Goal: Information Seeking & Learning: Learn about a topic

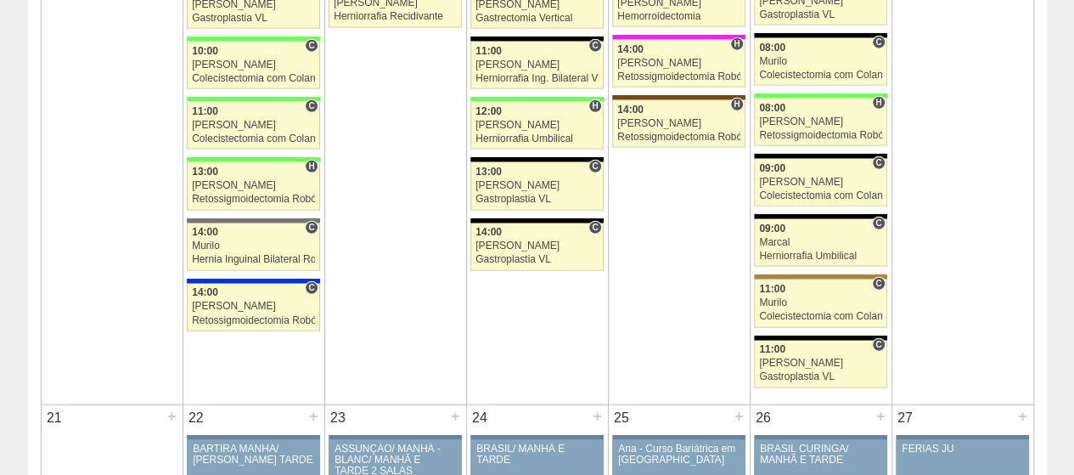
scroll to position [2207, 0]
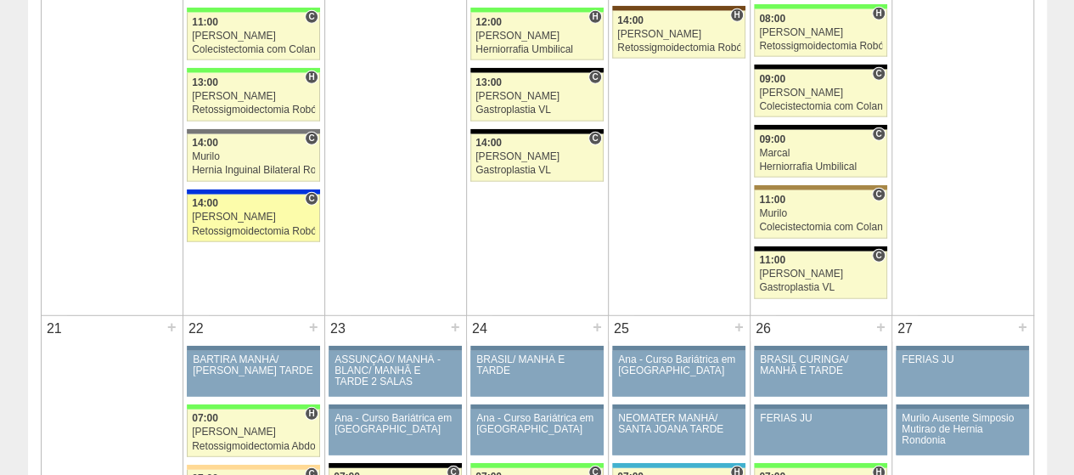
click at [237, 198] on div "14:00" at bounding box center [253, 203] width 123 height 11
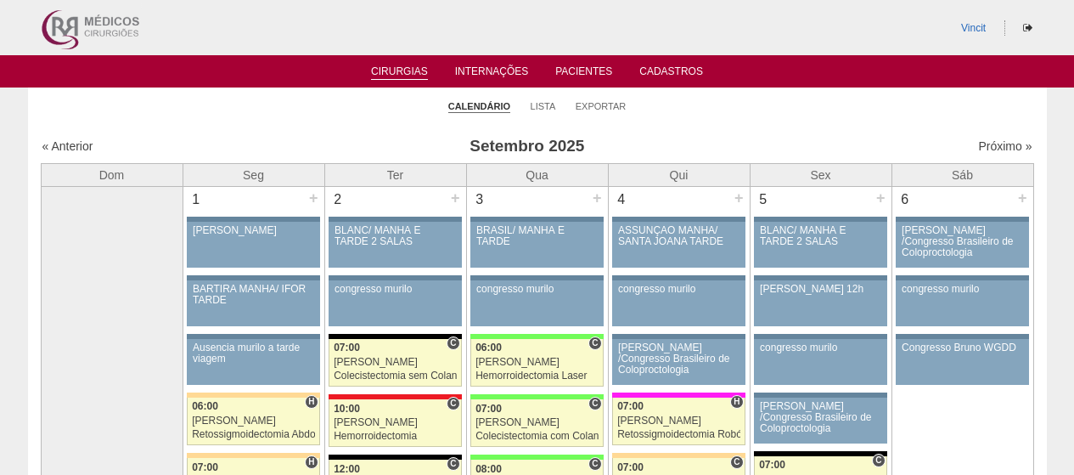
scroll to position [2207, 0]
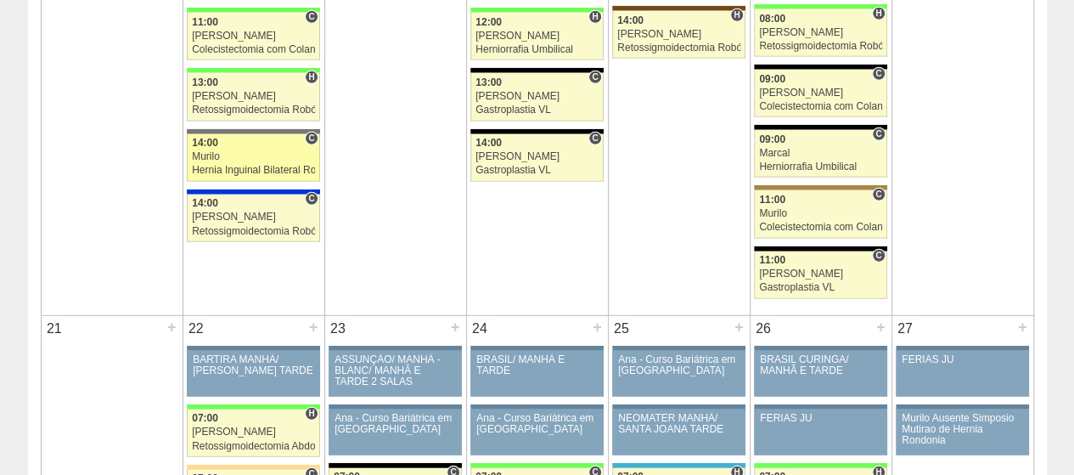
click at [228, 151] on div "Murilo" at bounding box center [253, 156] width 123 height 11
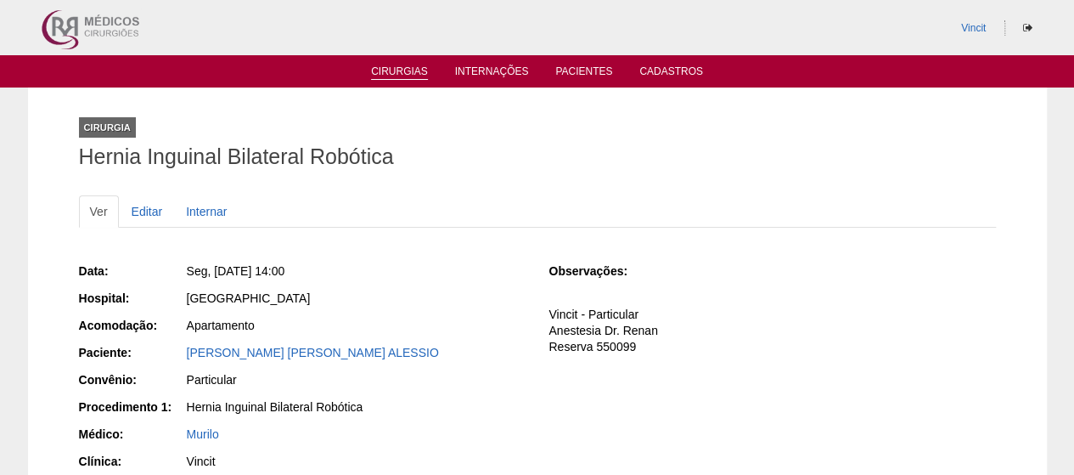
click at [402, 70] on link "Cirurgias" at bounding box center [399, 72] width 57 height 14
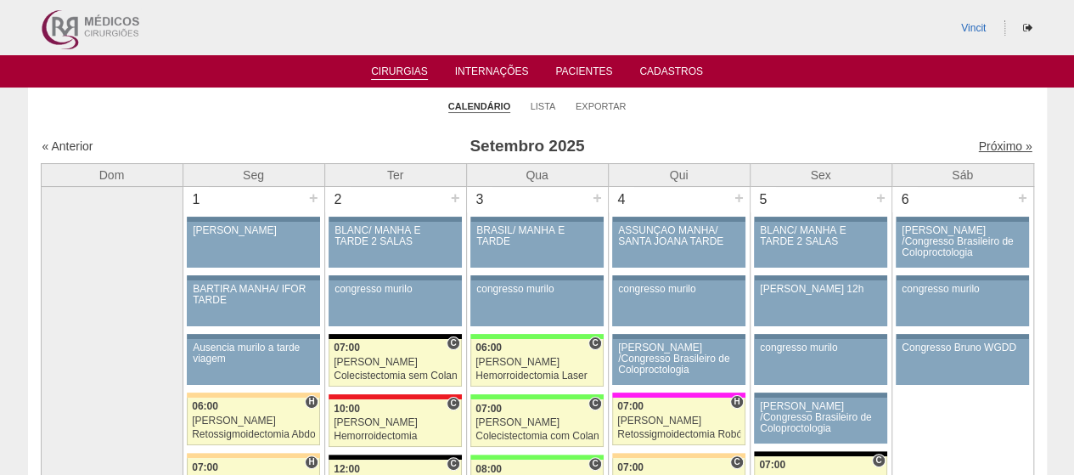
click at [978, 143] on link "Próximo »" at bounding box center [1004, 146] width 53 height 14
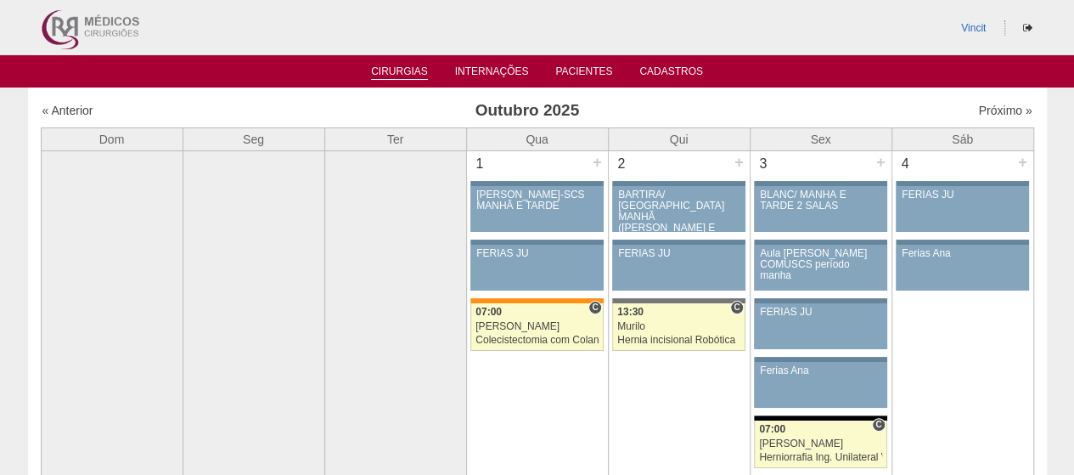
click at [416, 67] on link "Cirurgias" at bounding box center [399, 72] width 57 height 14
